Goal: Navigation & Orientation: Find specific page/section

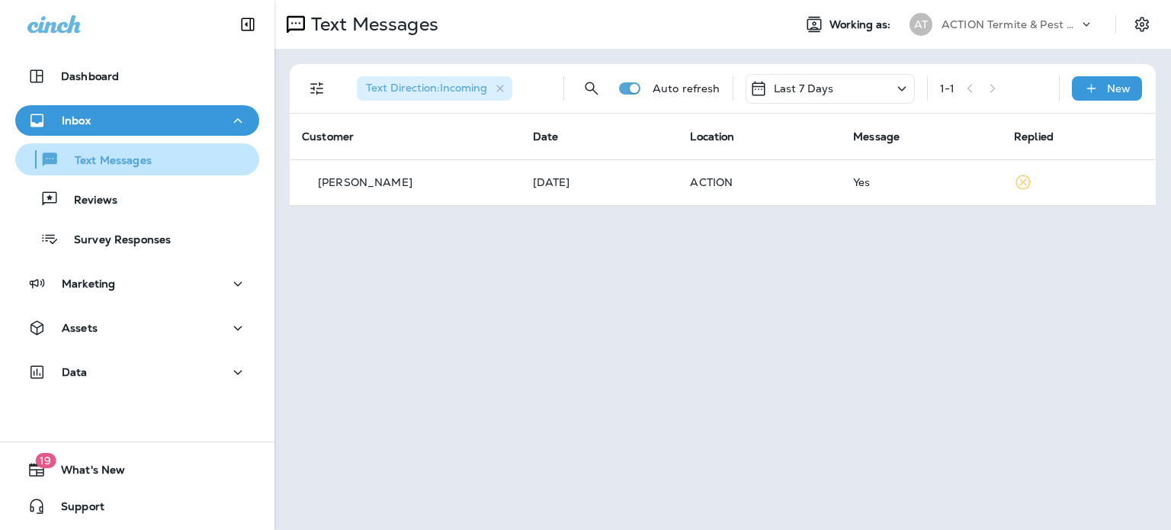
click at [121, 170] on div "Text Messages" at bounding box center [86, 159] width 130 height 23
click at [117, 175] on button "Text Messages" at bounding box center [137, 159] width 244 height 32
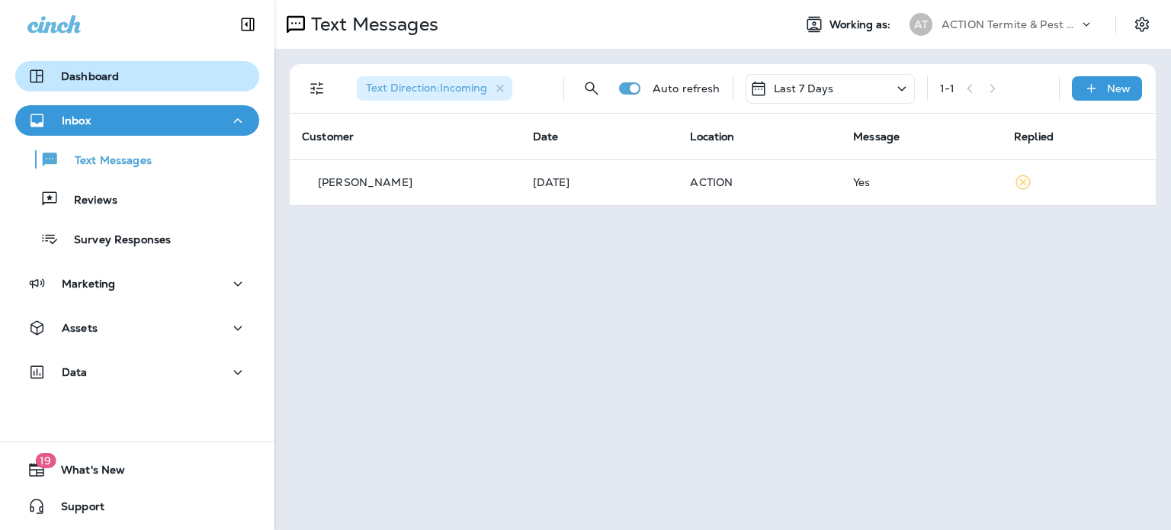
click at [111, 85] on div "Dashboard" at bounding box center [72, 76] width 91 height 18
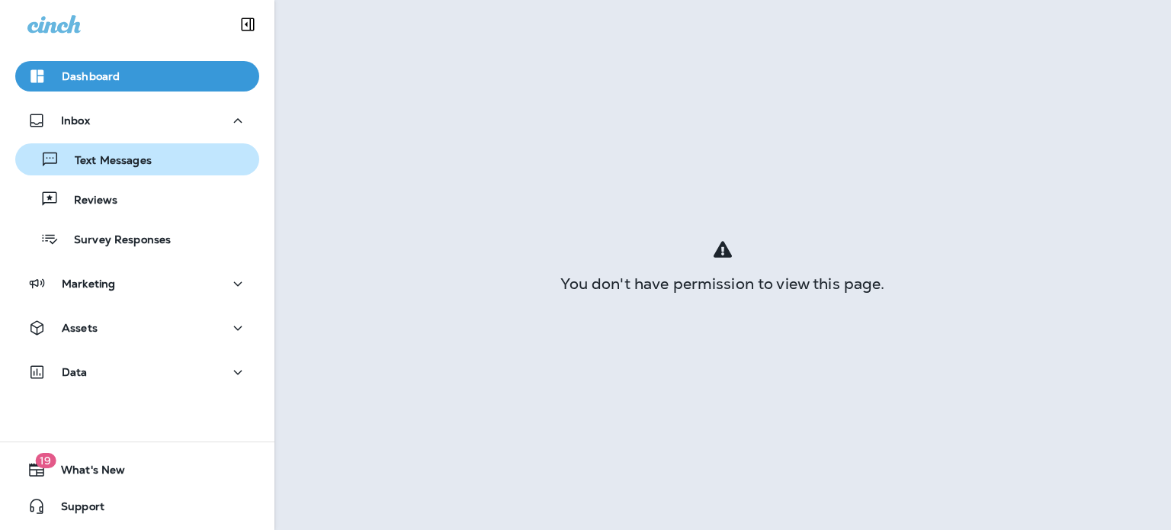
click at [136, 151] on div "Text Messages" at bounding box center [86, 159] width 130 height 23
